Goal: Task Accomplishment & Management: Complete application form

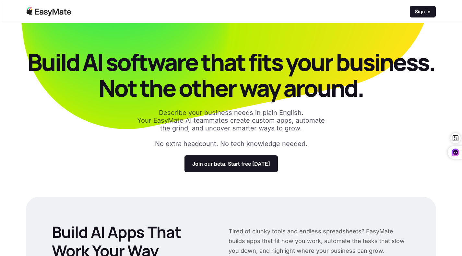
click at [425, 11] on p "Sign in" at bounding box center [423, 11] width 16 height 6
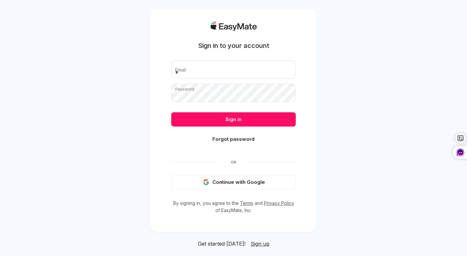
click at [238, 183] on button "Continue with Google" at bounding box center [233, 182] width 124 height 14
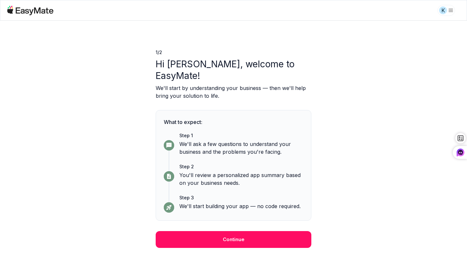
click at [230, 234] on button "Continue" at bounding box center [234, 239] width 156 height 17
